Goal: Task Accomplishment & Management: Use online tool/utility

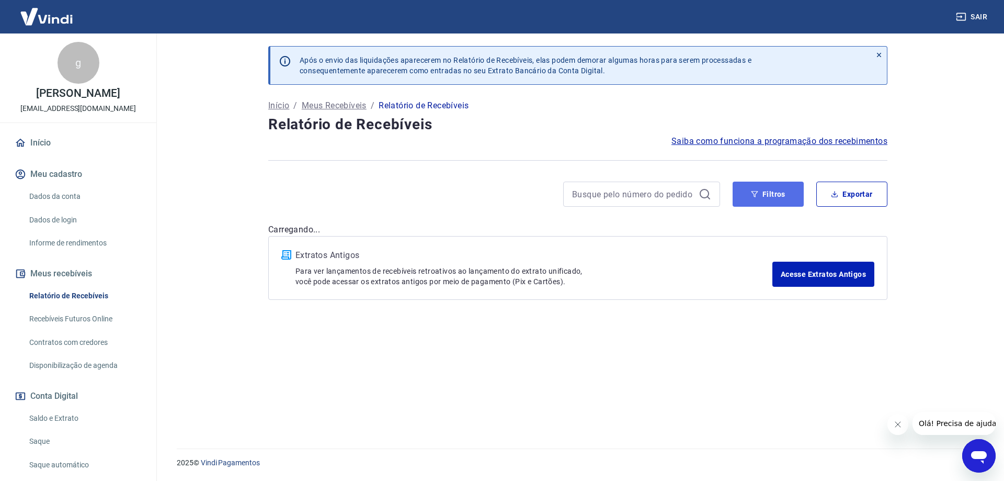
click at [753, 198] on button "Filtros" at bounding box center [768, 193] width 71 height 25
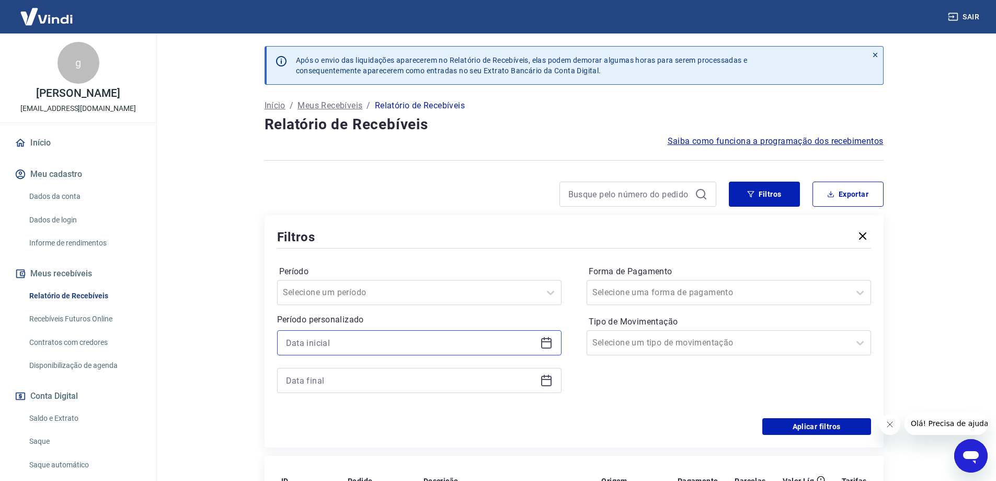
click at [474, 340] on input at bounding box center [411, 343] width 250 height 16
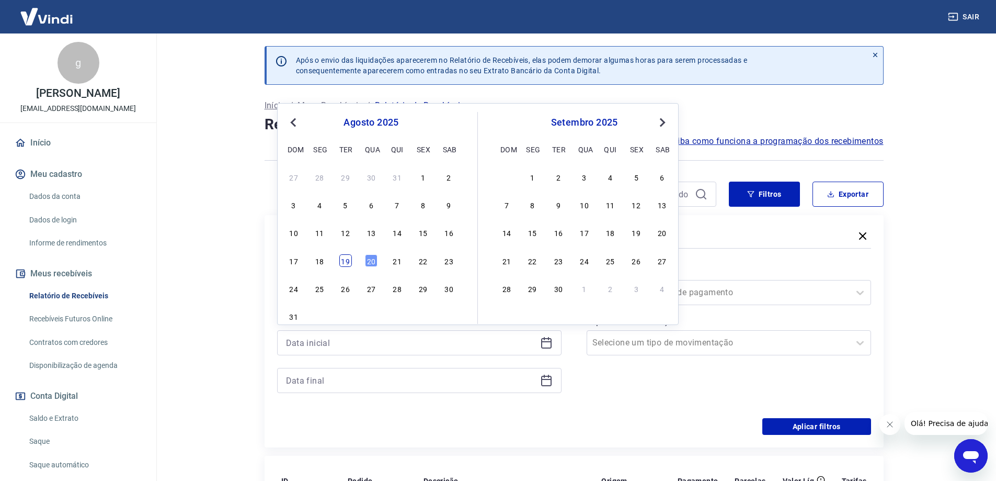
click at [351, 260] on div "19" at bounding box center [345, 260] width 13 height 13
type input "[DATE]"
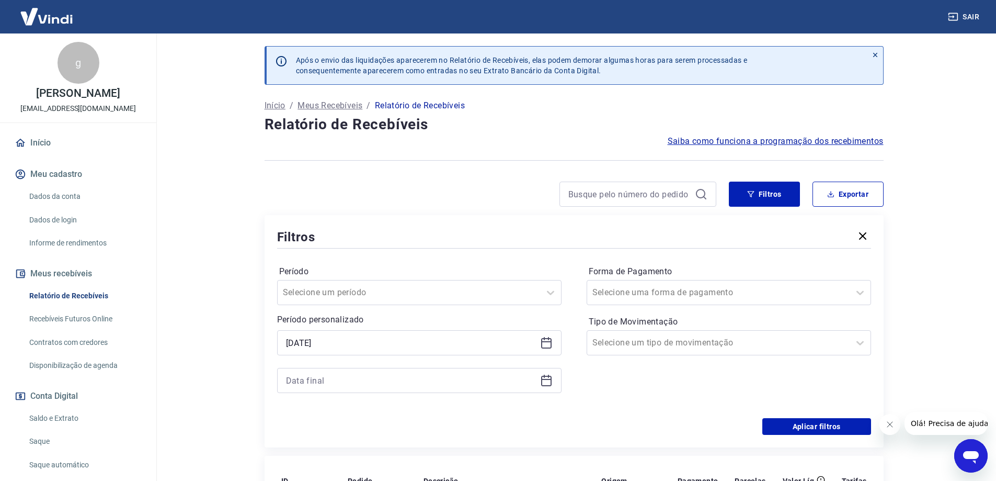
click at [553, 380] on div at bounding box center [419, 380] width 284 height 25
click at [547, 382] on icon at bounding box center [546, 380] width 13 height 13
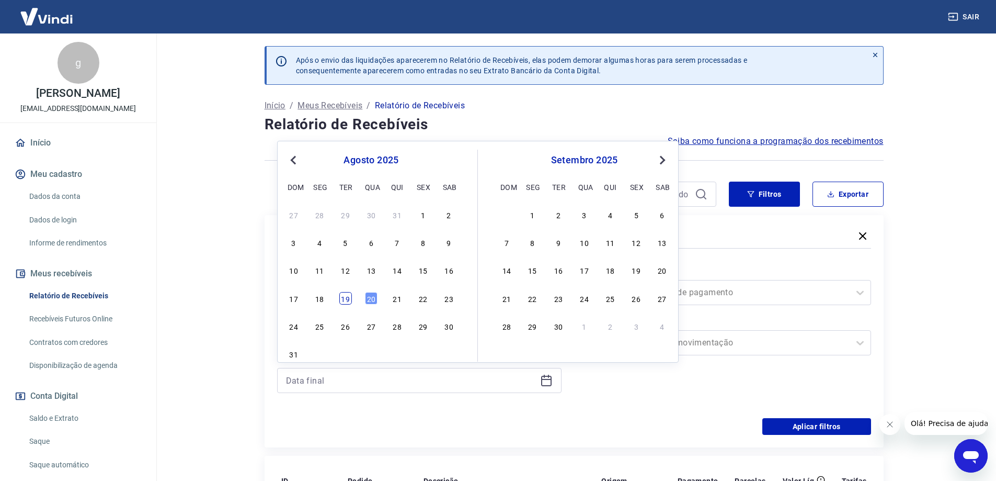
click at [345, 298] on div "19" at bounding box center [345, 298] width 13 height 13
type input "[DATE]"
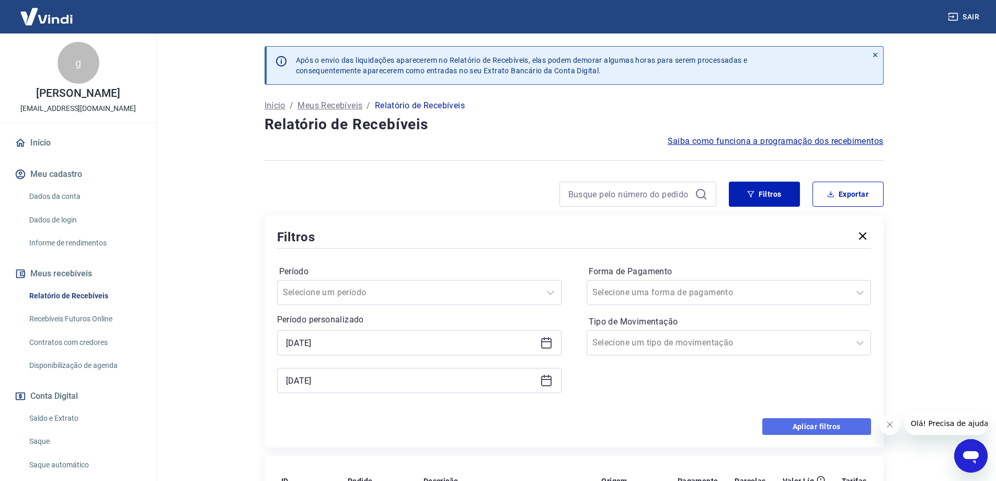
click at [812, 425] on button "Aplicar filtros" at bounding box center [816, 426] width 109 height 17
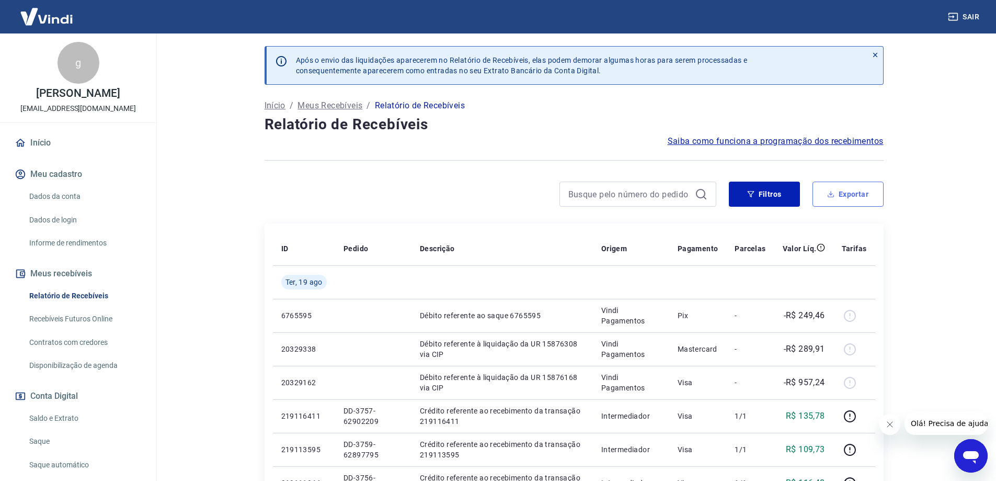
click at [827, 197] on button "Exportar" at bounding box center [848, 193] width 71 height 25
type input "[DATE]"
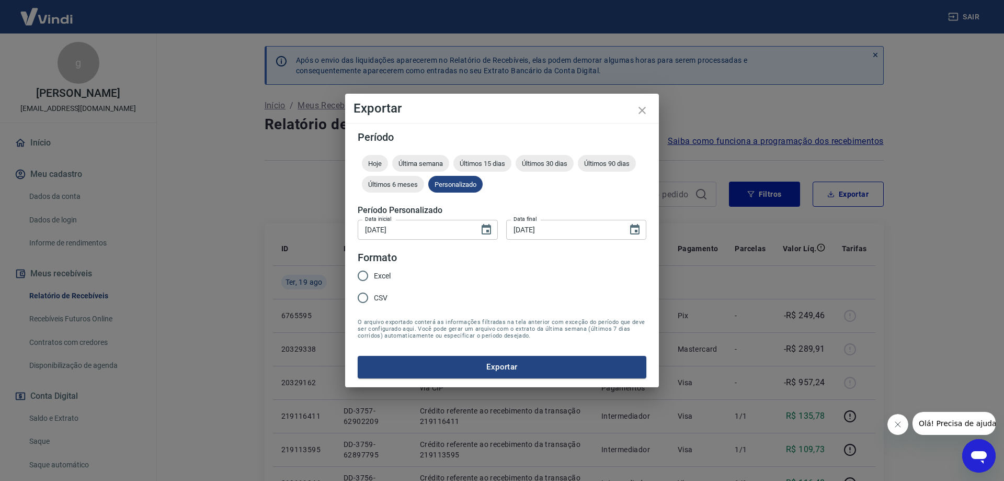
click at [364, 300] on input "CSV" at bounding box center [363, 298] width 22 height 22
radio input "true"
click at [431, 367] on button "Exportar" at bounding box center [502, 367] width 289 height 22
